Goal: Task Accomplishment & Management: Complete application form

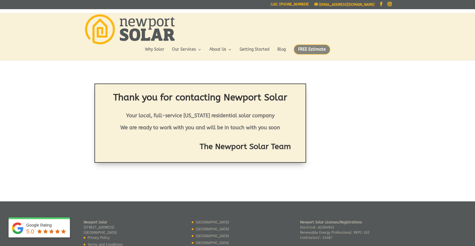
click at [327, 52] on span "FREE Estimate" at bounding box center [312, 49] width 37 height 10
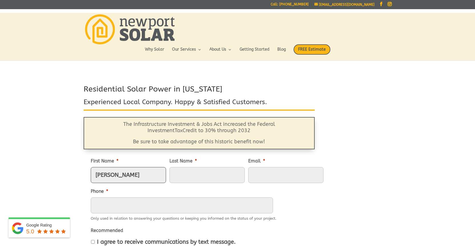
type input "david"
type input "Pritchard"
type input "dpritrn@gmail.com"
type input "(401) 714-2282"
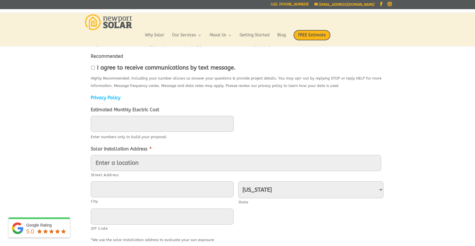
scroll to position [160, 0]
click at [112, 127] on input "____" at bounding box center [162, 123] width 143 height 16
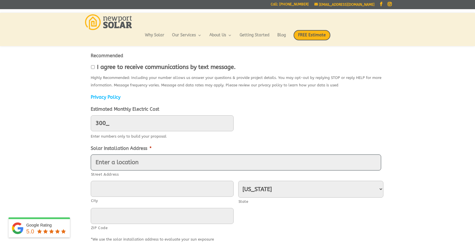
type input "300"
type input "45 Windsor Street"
type input "[GEOGRAPHIC_DATA]"
type input "02835"
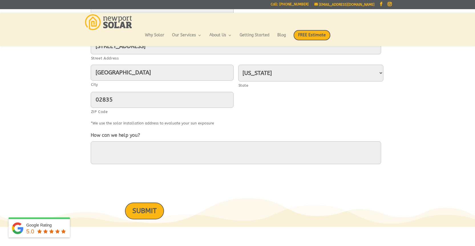
scroll to position [276, 0]
click at [119, 146] on textarea "How can we help you?" at bounding box center [236, 152] width 291 height 23
type textarea "wondering about expanding my solar system"
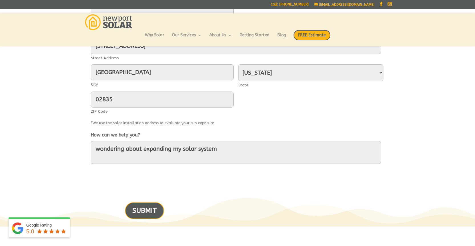
click at [152, 210] on input "SUBMIT" at bounding box center [144, 210] width 39 height 17
